Goal: Check status: Check status

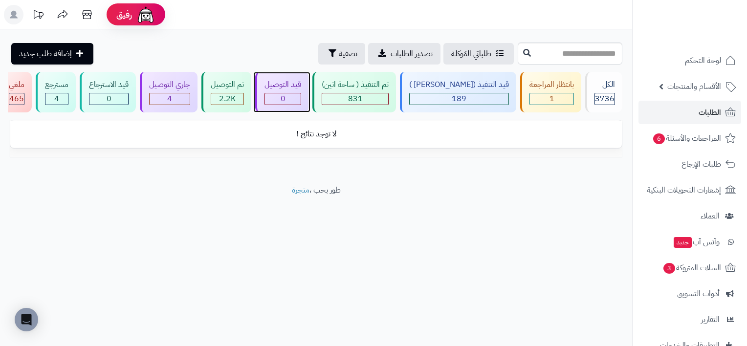
click at [285, 98] on span "0" at bounding box center [283, 99] width 5 height 12
